Goal: Information Seeking & Learning: Learn about a topic

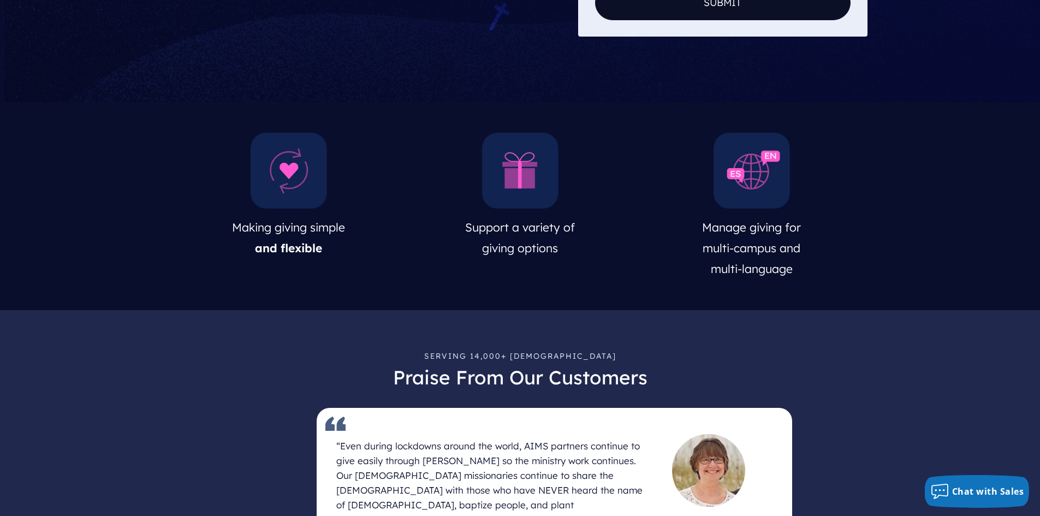
scroll to position [437, 0]
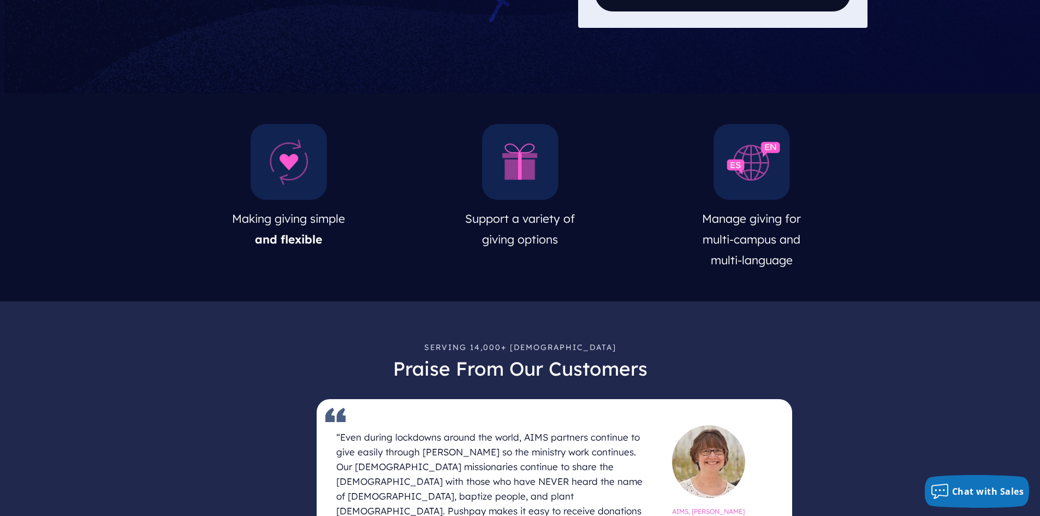
click at [283, 196] on img at bounding box center [289, 162] width 76 height 76
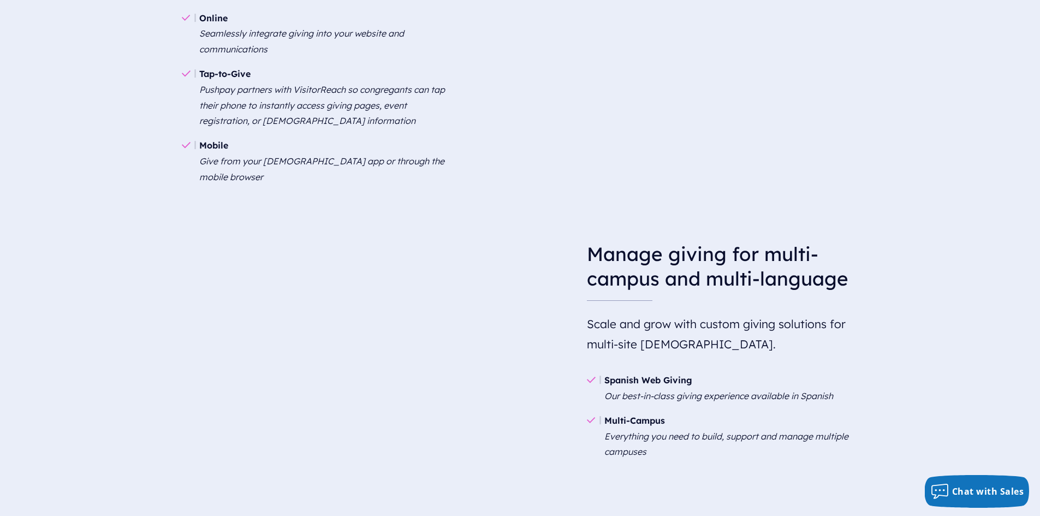
scroll to position [1554, 0]
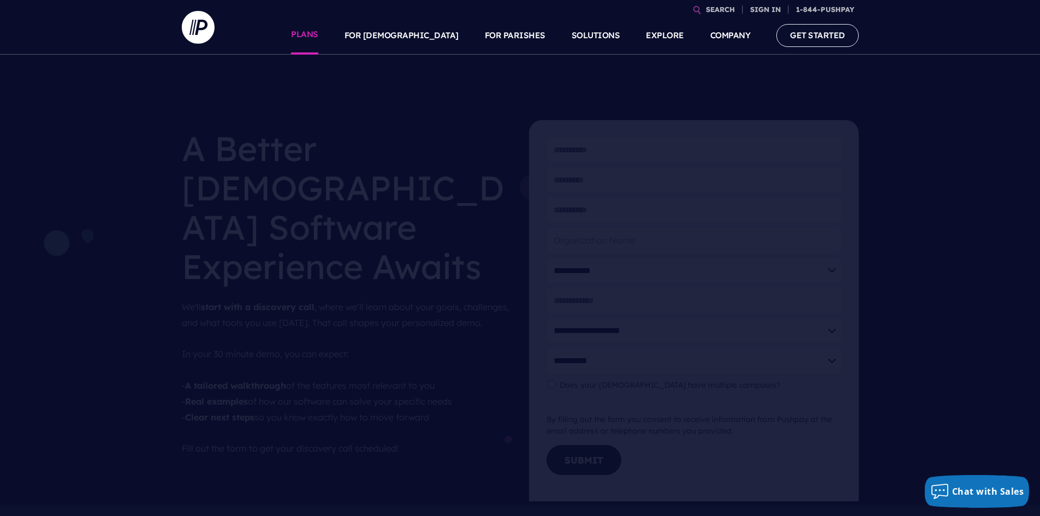
click at [318, 33] on link "PLANS" at bounding box center [304, 35] width 27 height 38
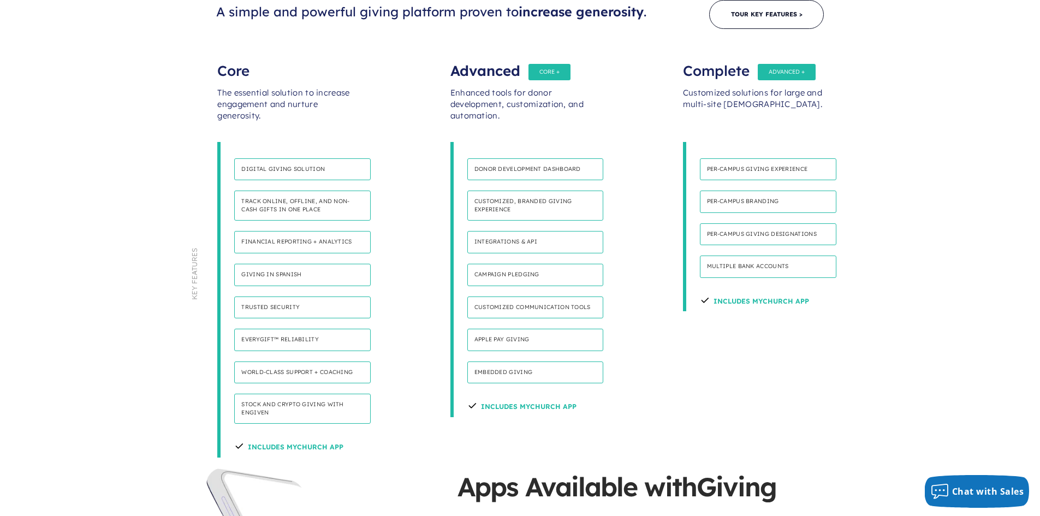
scroll to position [382, 0]
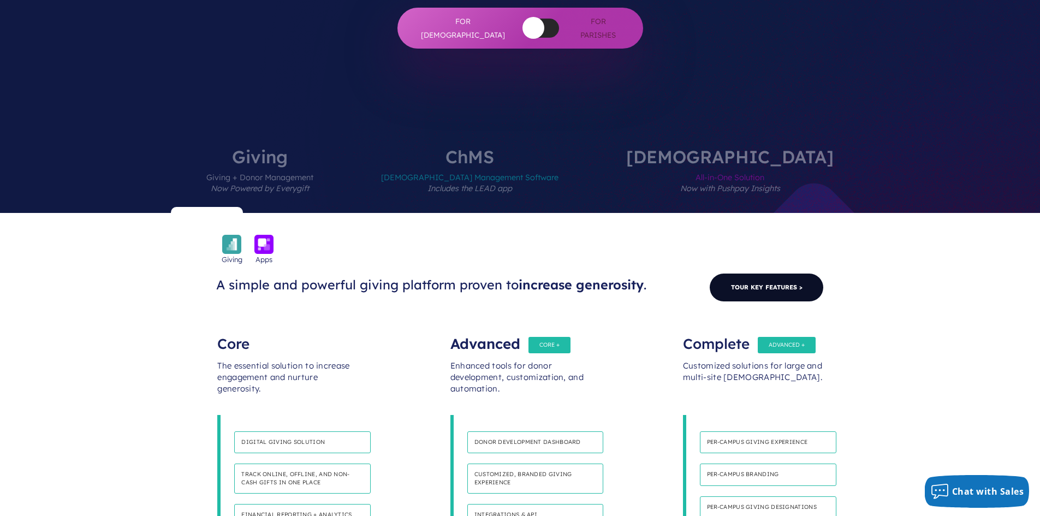
click at [744, 273] on link "Tour Key Features >" at bounding box center [766, 287] width 115 height 29
